Goal: Task Accomplishment & Management: Manage account settings

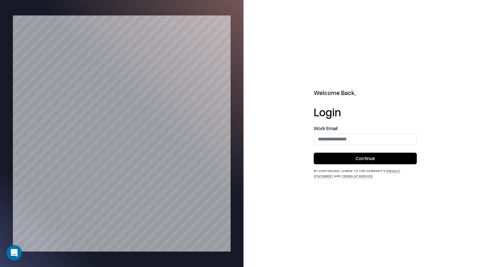
click at [351, 146] on form "Work Email Continue" at bounding box center [364, 145] width 103 height 38
click at [354, 141] on input "email" at bounding box center [365, 139] width 102 height 12
type input "**********"
click at [369, 159] on button "Continue" at bounding box center [364, 159] width 103 height 12
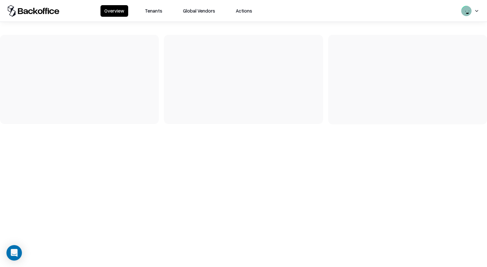
click at [153, 12] on button "Tenants" at bounding box center [153, 11] width 25 height 12
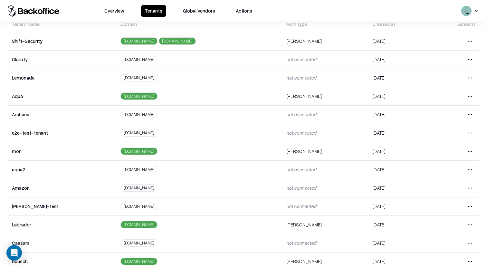
scroll to position [69, 0]
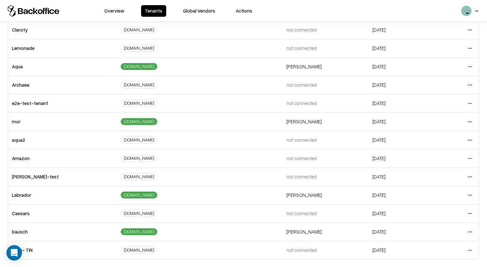
click at [472, 194] on html "Overview Tenants Global Vendors Actions Tenants Add Tenant Tenant name Domain A…" at bounding box center [243, 133] width 487 height 267
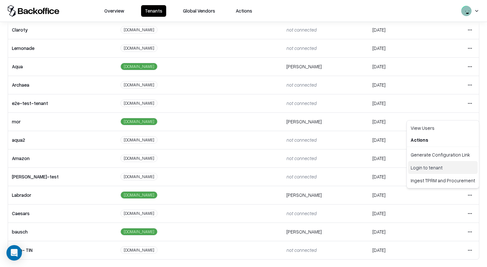
click at [424, 168] on div "Login to tenant" at bounding box center [443, 167] width 70 height 13
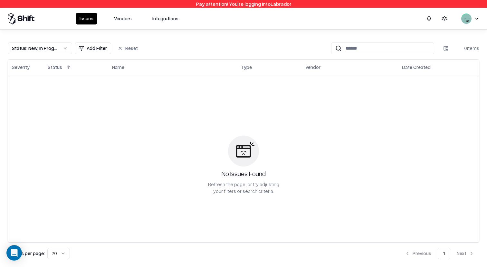
click at [115, 18] on button "Vendors" at bounding box center [122, 19] width 25 height 12
